Goal: Task Accomplishment & Management: Manage account settings

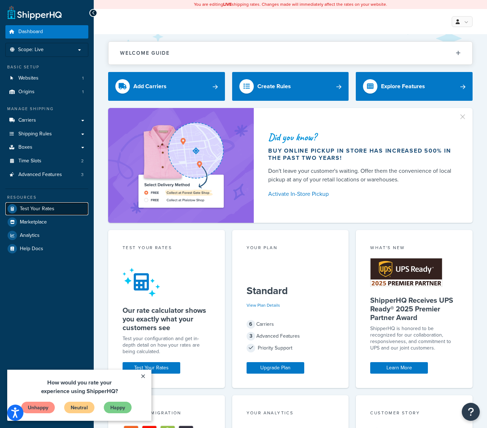
click at [43, 211] on span "Test Your Rates" at bounding box center [37, 209] width 35 height 6
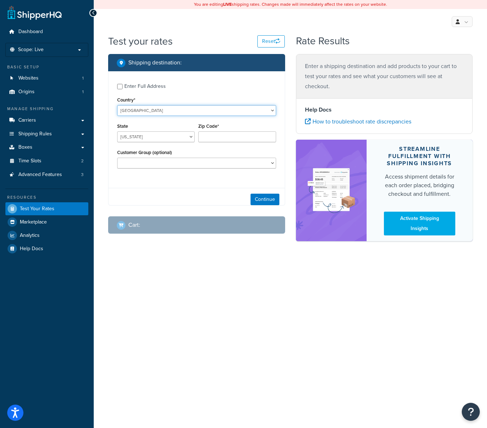
click at [117, 105] on select "United States United Kingdom Afghanistan Åland Islands Albania Algeria American…" at bounding box center [196, 110] width 159 height 11
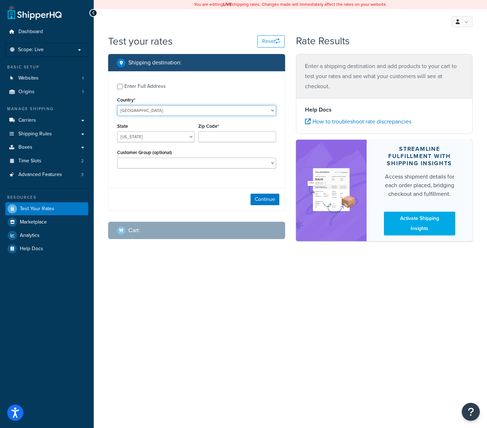
select select "NE"
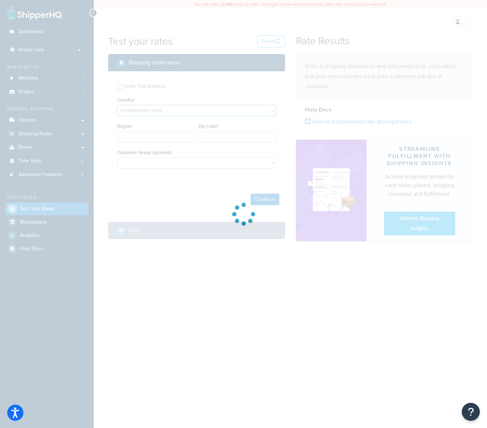
type input "AL"
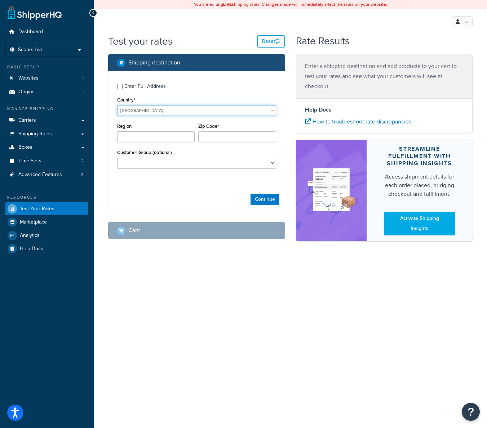
click at [117, 105] on select "United States United Kingdom Afghanistan Åland Islands Albania Algeria American…" at bounding box center [196, 110] width 159 height 11
select select "NG"
click option "Nigeria" at bounding box center [0, 0] width 0 height 0
click at [217, 138] on input "Zip Code*" at bounding box center [236, 136] width 77 height 11
select select "FC"
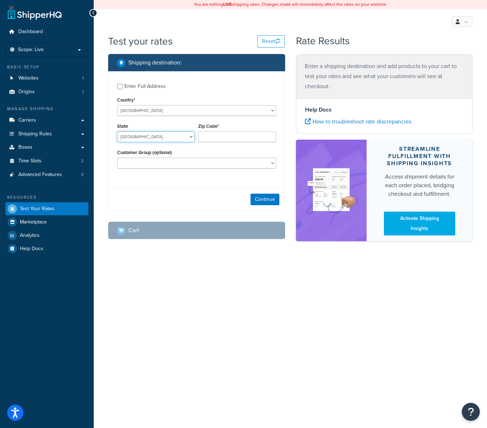
click option "Abuja Capital Territory" at bounding box center [0, 0] width 0 height 0
click at [222, 137] on input "Zip Code*" at bounding box center [236, 136] width 77 height 11
select select "Logged In"
click option "Logged In" at bounding box center [0, 0] width 0 height 0
click at [265, 201] on button "Continue" at bounding box center [264, 200] width 29 height 12
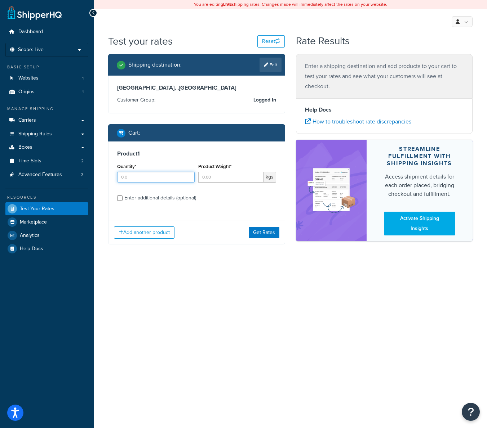
click at [173, 177] on input "Quantity*" at bounding box center [155, 177] width 77 height 11
type input "1"
click at [217, 181] on input "Product Weight*" at bounding box center [230, 177] width 65 height 11
type input "3"
click at [266, 232] on button "Get Rates" at bounding box center [264, 233] width 31 height 12
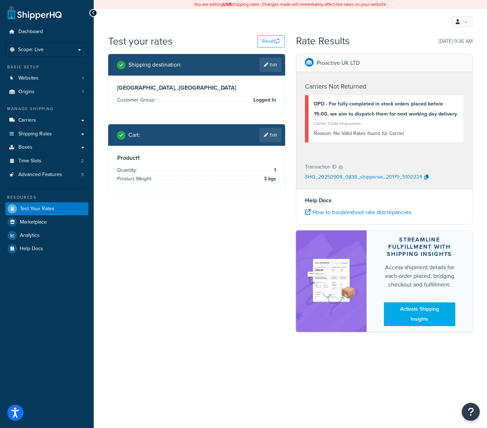
click at [278, 62] on link "Edit" at bounding box center [270, 65] width 22 height 14
select select "NG"
select select "FC"
select select "Logged In"
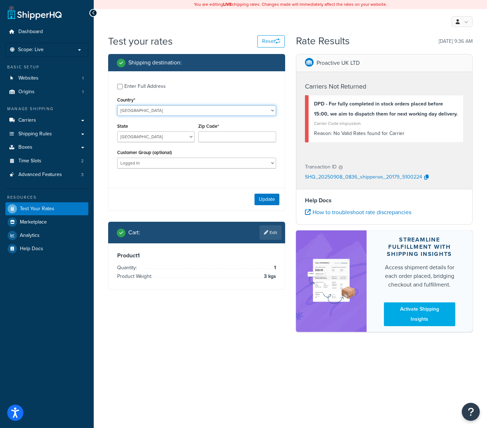
click at [117, 105] on select "United States United Kingdom Afghanistan Åland Islands Albania Algeria American…" at bounding box center [196, 110] width 159 height 11
select select "LV"
click option "Latvia" at bounding box center [0, 0] width 0 height 0
type input "FC"
click at [272, 199] on button "Update" at bounding box center [266, 200] width 25 height 12
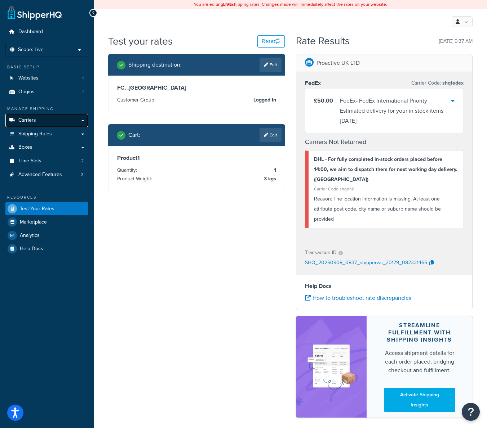
click at [43, 121] on link "Carriers" at bounding box center [46, 120] width 83 height 13
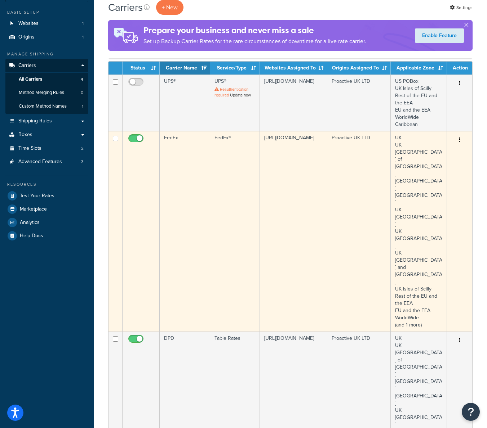
scroll to position [54, 0]
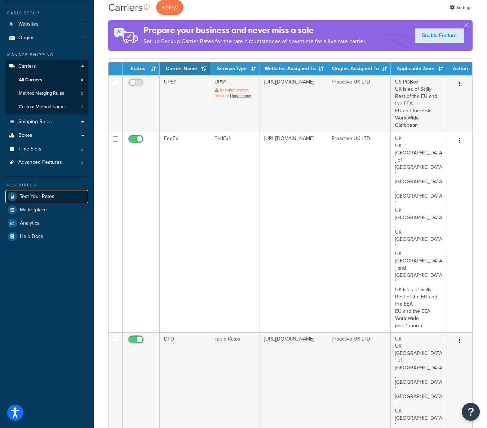
click at [40, 196] on span "Test Your Rates" at bounding box center [37, 197] width 35 height 6
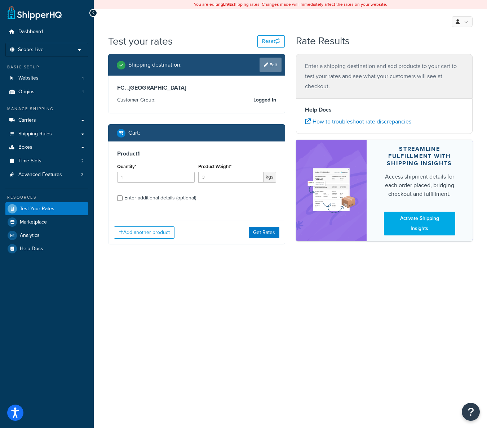
click at [270, 67] on link "Edit" at bounding box center [270, 65] width 22 height 14
select select "LV"
select select "Logged In"
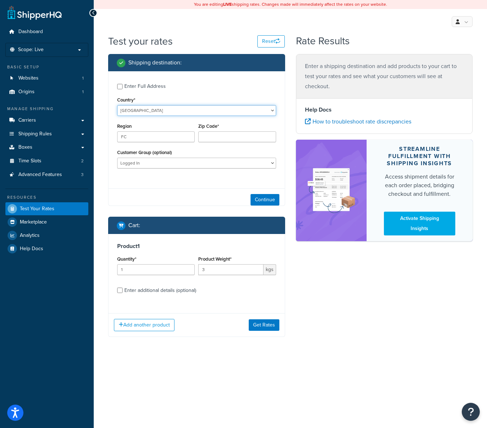
click at [117, 105] on select "United States United Kingdom Afghanistan Åland Islands Albania Algeria American…" at bounding box center [196, 110] width 159 height 11
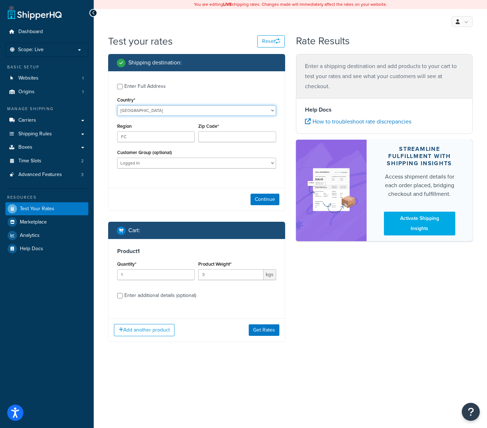
select select "NG"
click option "Nigeria" at bounding box center [0, 0] width 0 height 0
select select "LA"
click option "Lagos" at bounding box center [0, 0] width 0 height 0
drag, startPoint x: 224, startPoint y: 130, endPoint x: 224, endPoint y: 138, distance: 8.0
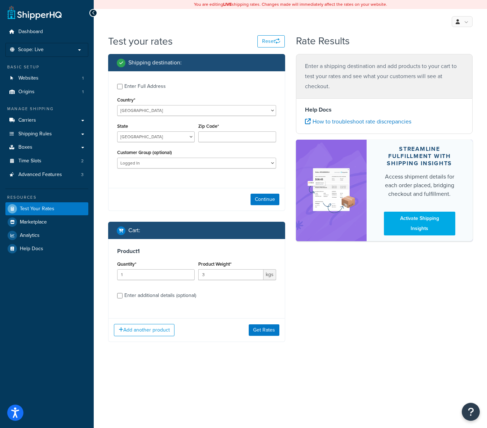
click at [224, 130] on div "Zip Code*" at bounding box center [236, 131] width 77 height 21
drag, startPoint x: 224, startPoint y: 138, endPoint x: 231, endPoint y: 134, distance: 7.7
click at [224, 137] on input "Zip Code*" at bounding box center [236, 136] width 77 height 11
paste input "102216"
type input "102216"
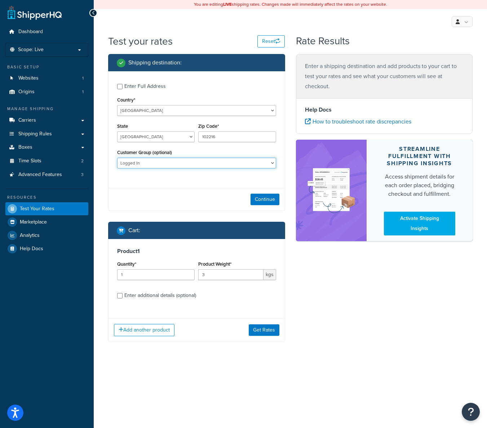
select select "Not Logged in"
click option "Not Logged in" at bounding box center [0, 0] width 0 height 0
click at [259, 200] on button "Continue" at bounding box center [264, 200] width 29 height 12
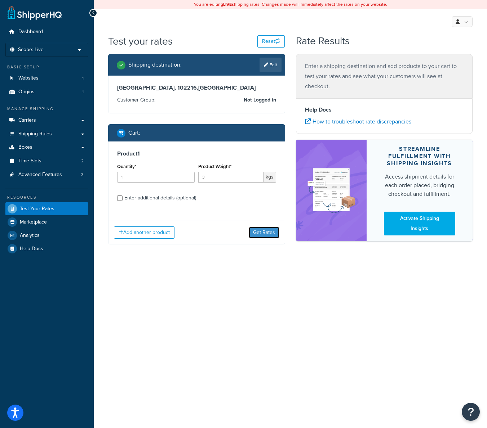
click at [259, 232] on button "Get Rates" at bounding box center [264, 233] width 31 height 12
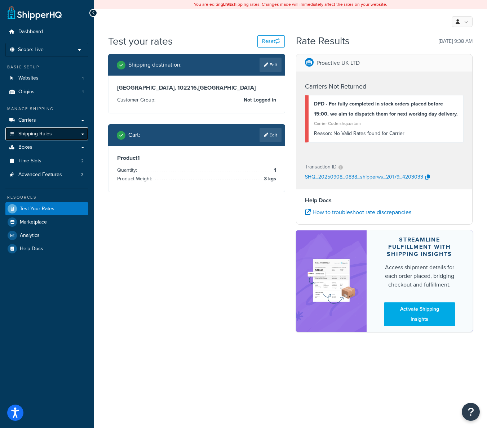
click at [58, 135] on link "Shipping Rules" at bounding box center [46, 134] width 83 height 13
click at [62, 123] on link "Carriers" at bounding box center [46, 120] width 83 height 13
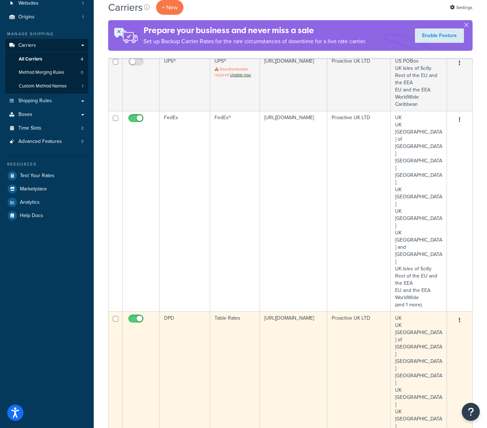
scroll to position [74, 0]
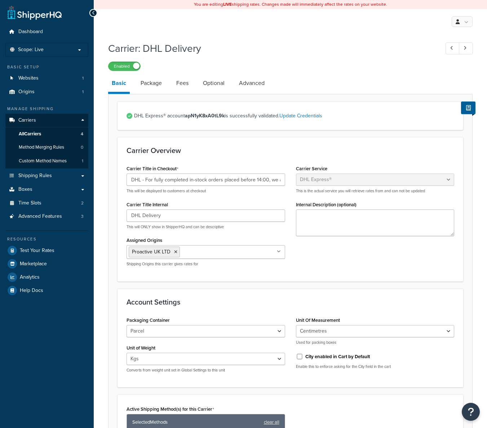
select select "dhl"
select select "kg"
select select "CM"
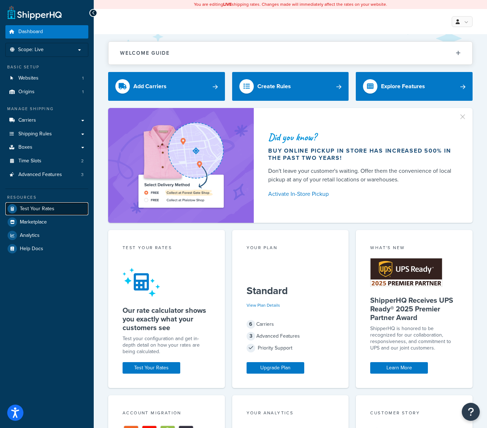
click at [43, 207] on span "Test Your Rates" at bounding box center [37, 209] width 35 height 6
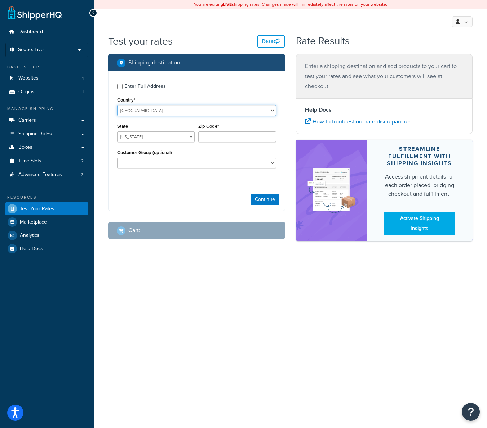
click at [117, 105] on select "United States United Kingdom Afghanistan Åland Islands Albania Algeria American…" at bounding box center [196, 110] width 159 height 11
select select "GB"
click option "United Kingdom" at bounding box center [0, 0] width 0 height 0
type input "AL"
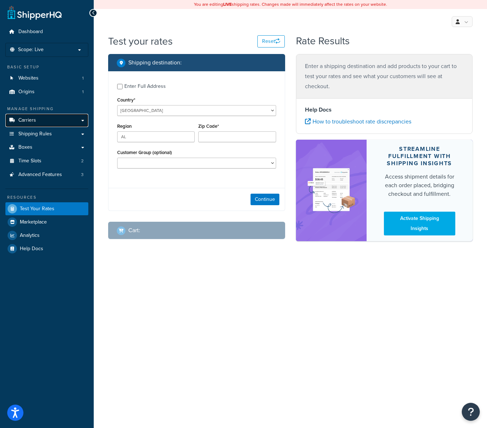
click at [51, 120] on link "Carriers" at bounding box center [46, 120] width 83 height 13
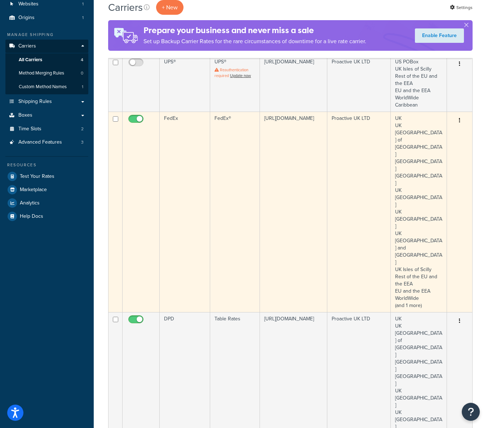
scroll to position [74, 0]
click at [459, 120] on button "button" at bounding box center [459, 121] width 10 height 12
click at [432, 138] on link "Edit" at bounding box center [430, 135] width 57 height 15
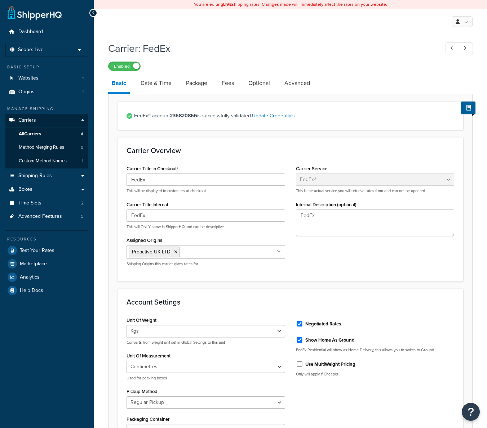
select select "fedEx"
select select "kg"
select select "CM"
select select "REGULAR_PICKUP"
select select "YOUR_PACKAGING"
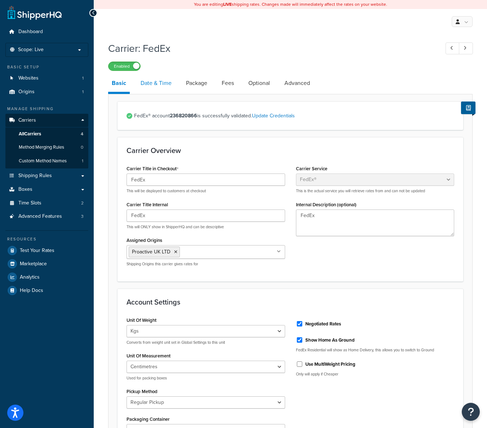
click at [161, 89] on link "Date & Time" at bounding box center [156, 83] width 38 height 17
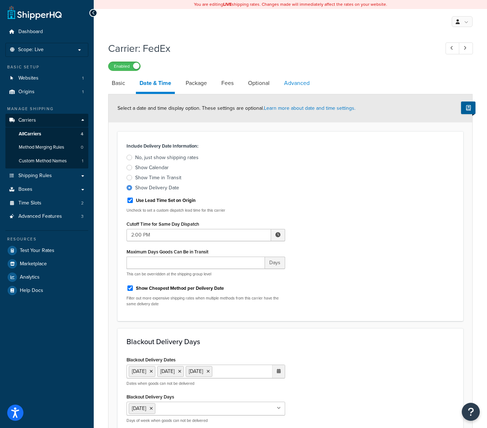
click at [293, 83] on link "Advanced" at bounding box center [296, 83] width 33 height 17
select select "false"
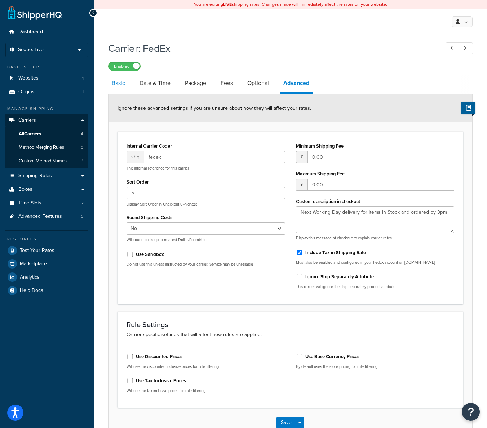
click at [123, 87] on link "Basic" at bounding box center [118, 83] width 21 height 17
select select "fedEx"
select select "kg"
select select "CM"
select select "REGULAR_PICKUP"
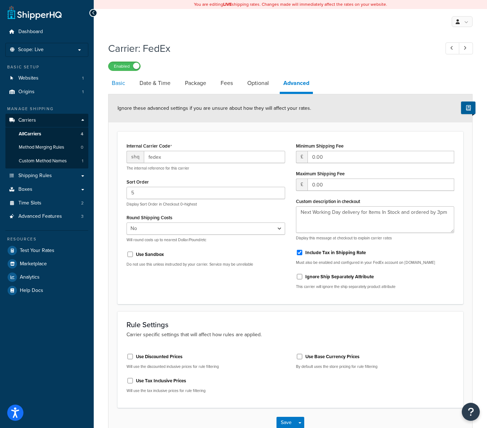
select select "YOUR_PACKAGING"
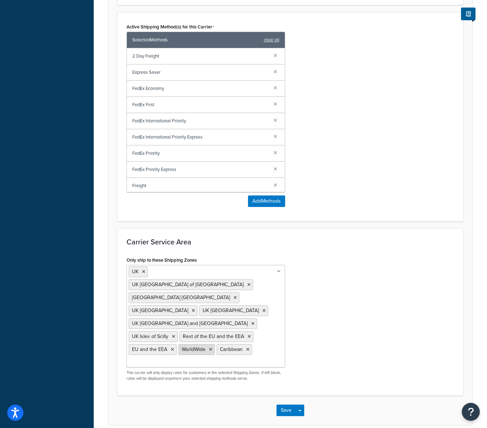
scroll to position [446, 0]
click at [278, 272] on icon at bounding box center [279, 272] width 4 height 4
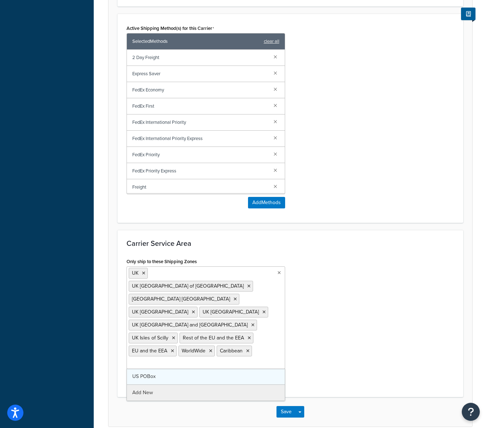
scroll to position [454, 0]
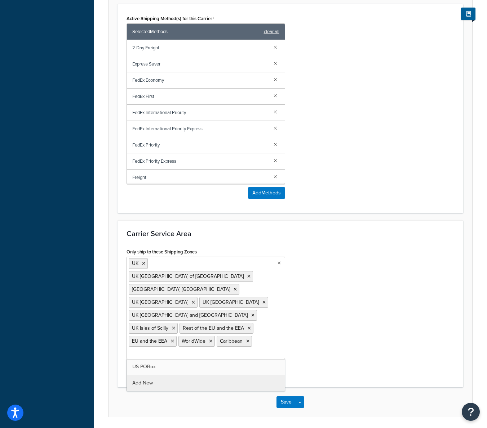
click at [367, 265] on div "Only ship to these Shipping Zones UK UK Highlands and Islands of Scotland UK No…" at bounding box center [290, 313] width 338 height 132
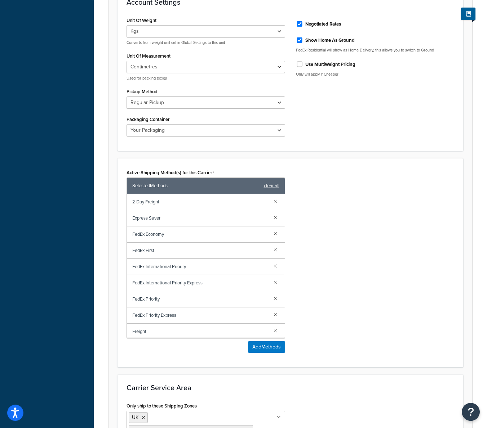
scroll to position [0, 0]
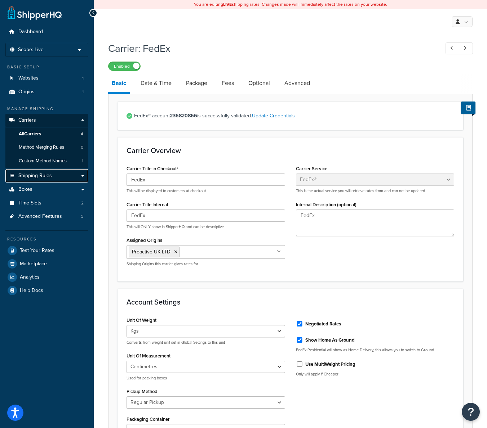
click at [40, 178] on span "Shipping Rules" at bounding box center [35, 176] width 34 height 6
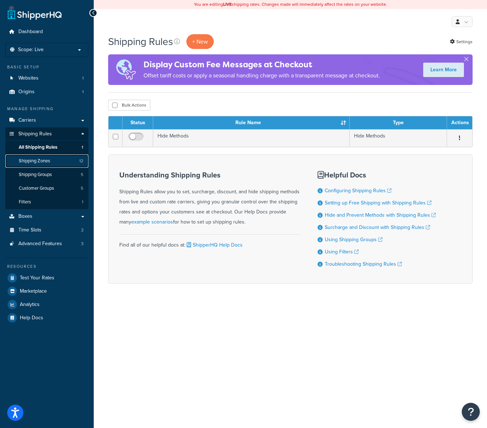
click at [60, 162] on link "Shipping Zones 12" at bounding box center [46, 161] width 83 height 13
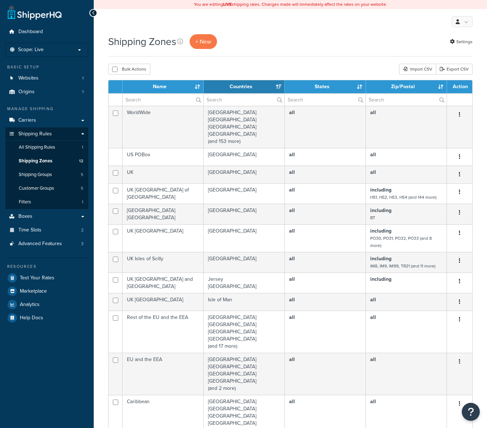
select select "15"
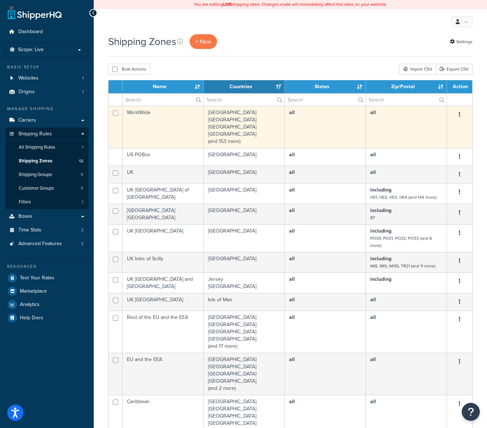
click at [341, 131] on td "all" at bounding box center [325, 127] width 81 height 42
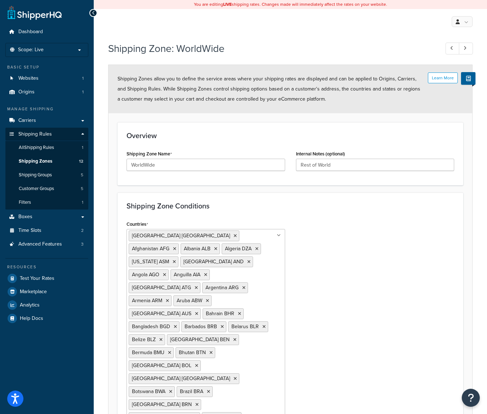
click at [280, 236] on icon at bounding box center [279, 235] width 4 height 4
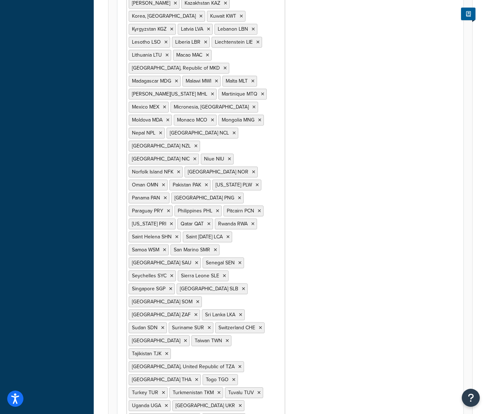
scroll to position [885, 0]
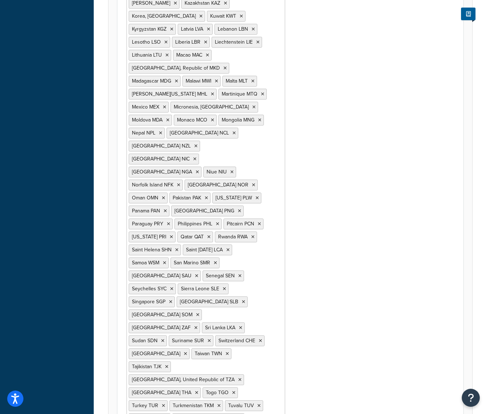
drag, startPoint x: 327, startPoint y: 362, endPoint x: 308, endPoint y: 363, distance: 19.1
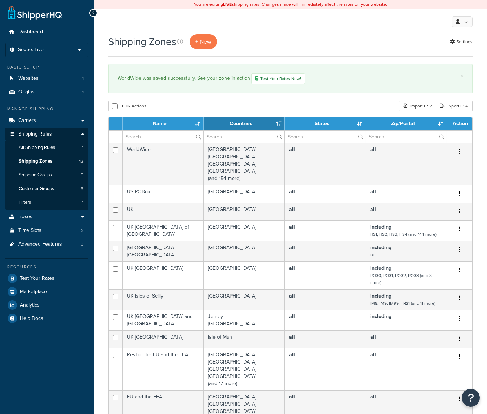
select select "15"
click at [49, 283] on link "Test Your Rates" at bounding box center [46, 278] width 83 height 13
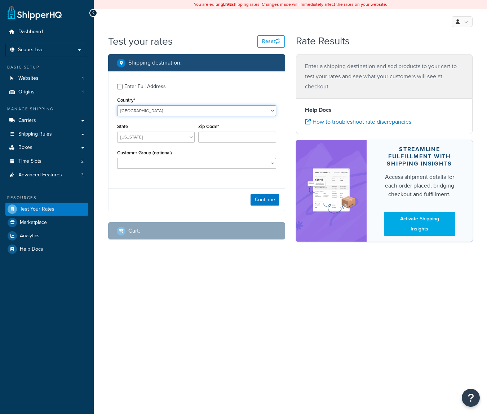
click at [117, 105] on select "[GEOGRAPHIC_DATA] [GEOGRAPHIC_DATA] [GEOGRAPHIC_DATA] [GEOGRAPHIC_DATA] [GEOGRA…" at bounding box center [196, 110] width 159 height 11
select select "NG"
select select "LA"
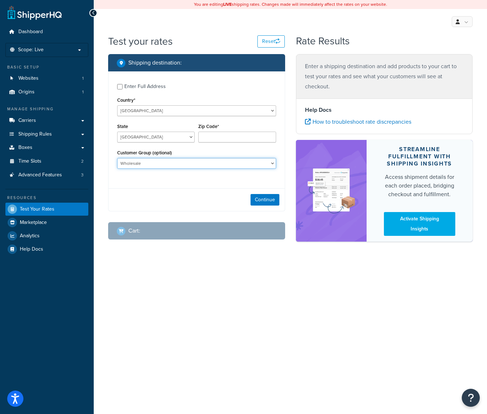
click option "Wholesale" at bounding box center [0, 0] width 0 height 0
select select "Not Logged in"
click option "Not Logged in" at bounding box center [0, 0] width 0 height 0
click at [267, 202] on button "Continue" at bounding box center [264, 200] width 29 height 12
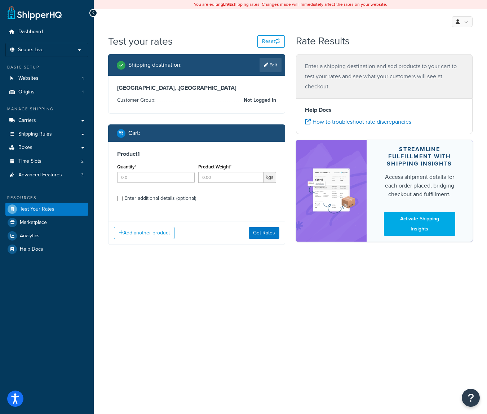
drag, startPoint x: 136, startPoint y: 186, endPoint x: 141, endPoint y: 180, distance: 7.7
click at [138, 185] on div "Quantity*" at bounding box center [155, 175] width 81 height 26
click at [143, 178] on input "Quantity*" at bounding box center [155, 177] width 77 height 11
type input "2"
click at [222, 179] on input "Product Weight*" at bounding box center [230, 177] width 65 height 11
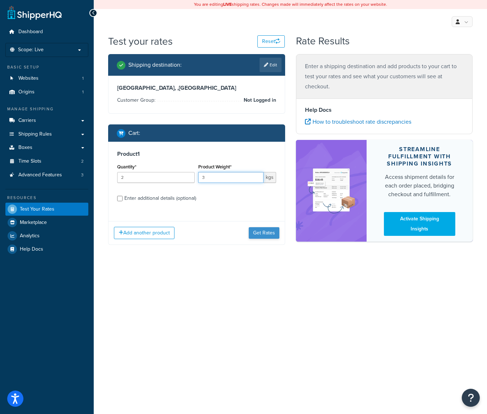
type input "3"
click at [258, 235] on button "Get Rates" at bounding box center [264, 233] width 31 height 12
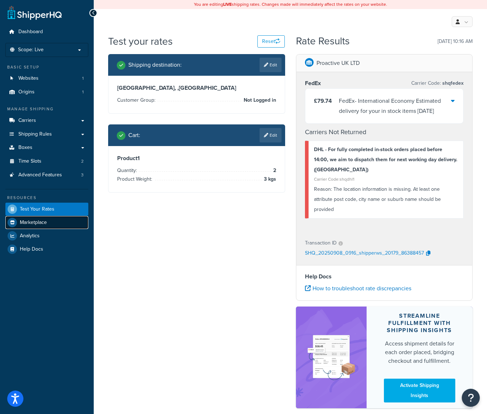
click at [53, 221] on link "Marketplace" at bounding box center [46, 222] width 83 height 13
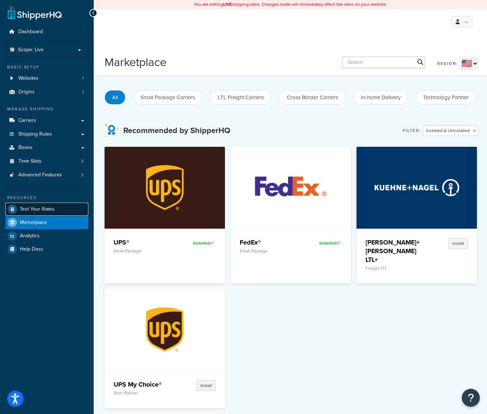
click at [46, 212] on span "Test Your Rates" at bounding box center [37, 209] width 35 height 6
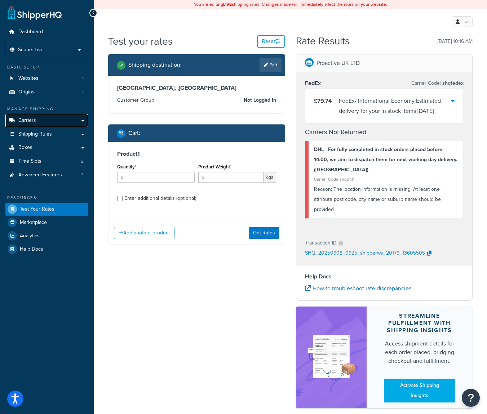
click at [73, 120] on link "Carriers" at bounding box center [46, 120] width 83 height 13
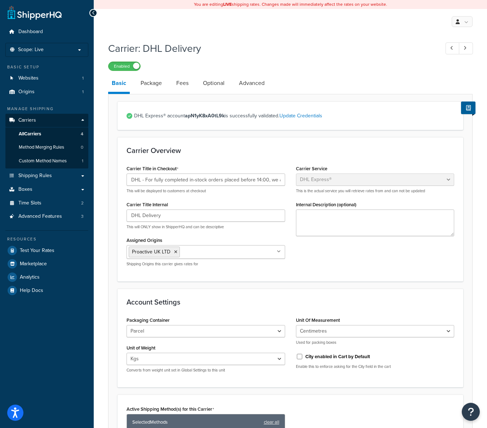
select select "dhl"
select select "kg"
select select "CM"
